Goal: Check status: Check status

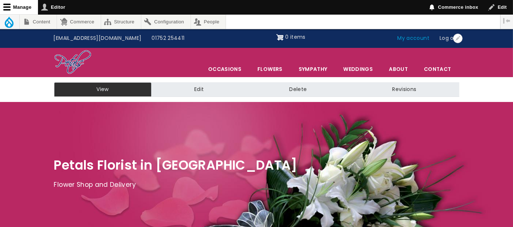
click at [420, 35] on link "My account" at bounding box center [413, 38] width 42 height 14
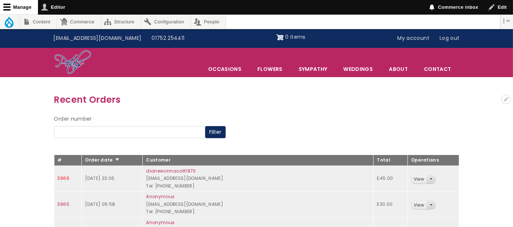
click at [65, 178] on link "3966" at bounding box center [64, 178] width 12 height 6
